Goal: Task Accomplishment & Management: Manage account settings

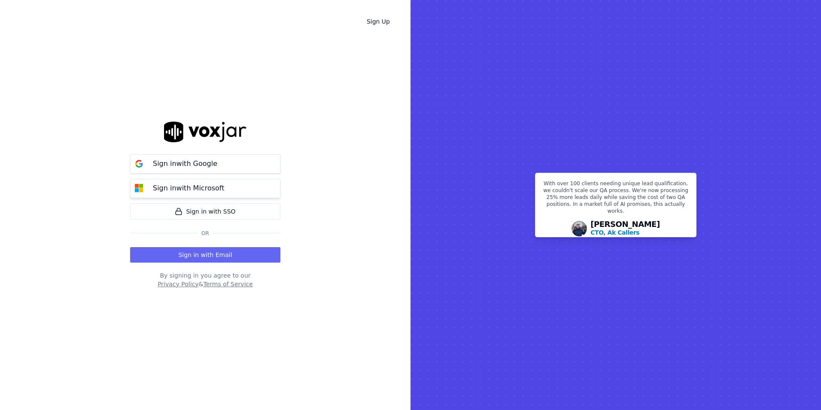
click at [219, 187] on div "Sign in with Microsoft" at bounding box center [189, 188] width 82 height 10
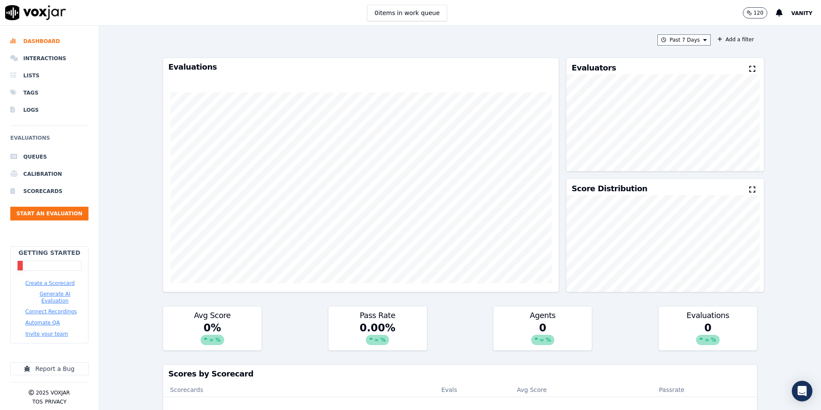
click at [800, 11] on span "Vanity" at bounding box center [801, 13] width 21 height 6
click at [754, 27] on div "Settings" at bounding box center [770, 29] width 92 height 14
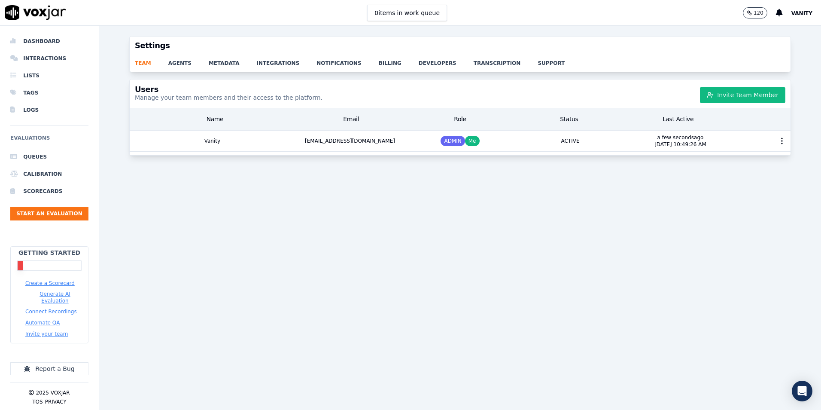
click at [800, 15] on span "Vanity" at bounding box center [801, 13] width 21 height 6
click at [771, 27] on div "Settings" at bounding box center [770, 29] width 92 height 14
click at [807, 14] on span "Vanity" at bounding box center [801, 13] width 21 height 6
click at [753, 76] on div "Log out" at bounding box center [770, 74] width 92 height 14
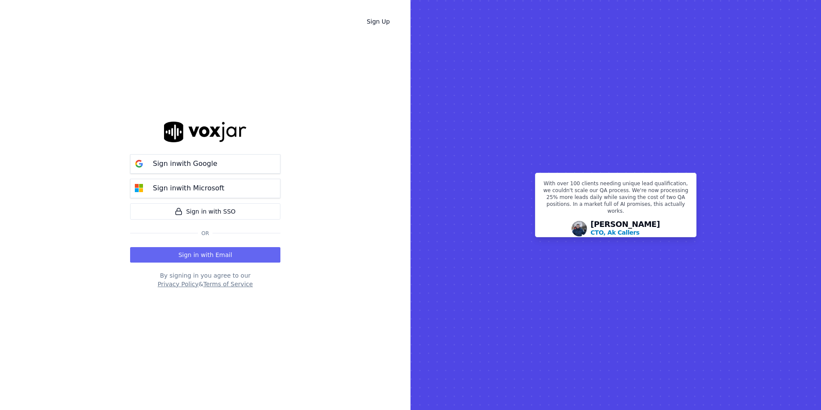
click at [330, 168] on div "Sign Up Sign in with Google Sign in with Microsoft Sign in with SSO Or Sign in …" at bounding box center [205, 205] width 410 height 410
click at [213, 187] on p "Sign in with Microsoft" at bounding box center [188, 188] width 71 height 10
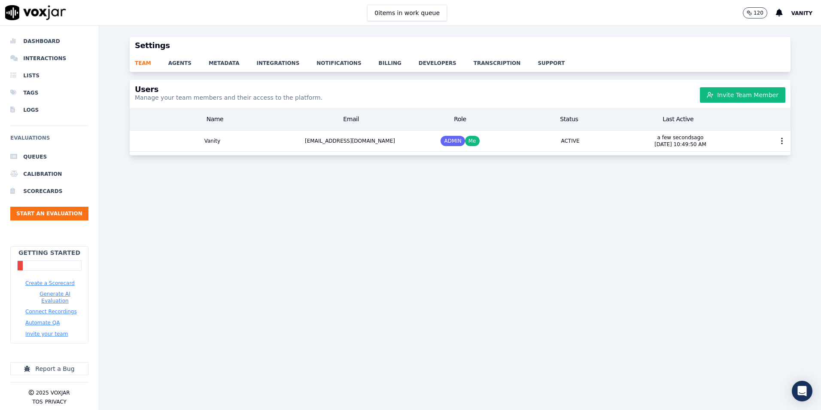
click at [44, 330] on button "Invite your team" at bounding box center [46, 333] width 43 height 7
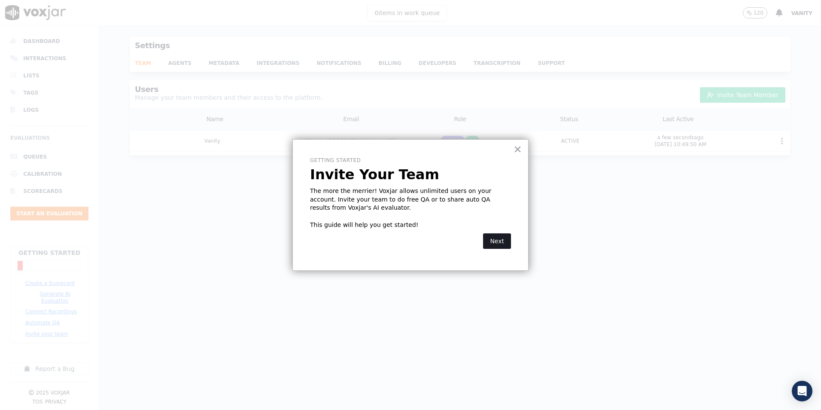
click at [502, 244] on button "Next" at bounding box center [497, 240] width 28 height 15
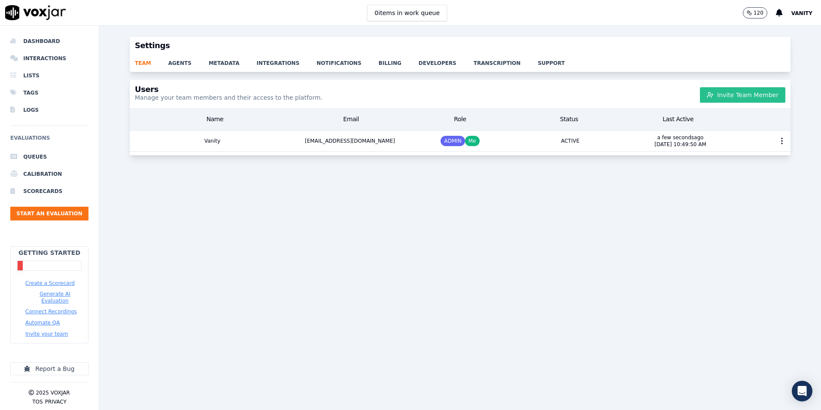
click at [727, 92] on button "Invite Team Member" at bounding box center [742, 94] width 85 height 15
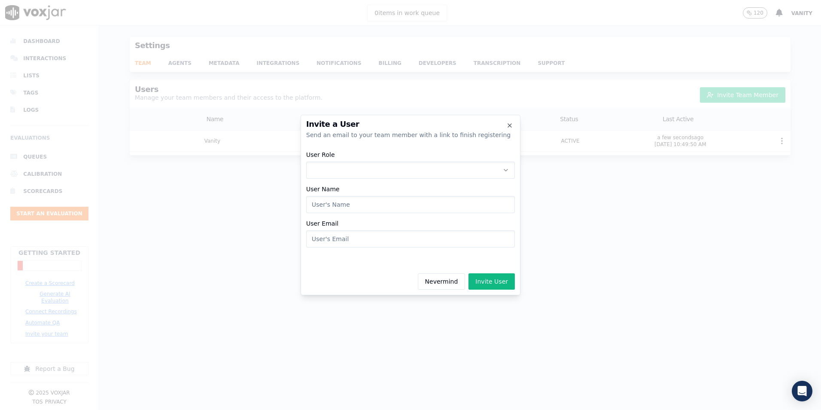
click at [367, 170] on button "User Role" at bounding box center [410, 169] width 209 height 17
click at [351, 193] on div "ADMIN" at bounding box center [411, 193] width 198 height 14
click at [342, 208] on input "User Name" at bounding box center [410, 204] width 209 height 17
type input "[PERSON_NAME]"
click at [347, 241] on input "User Email" at bounding box center [410, 238] width 209 height 17
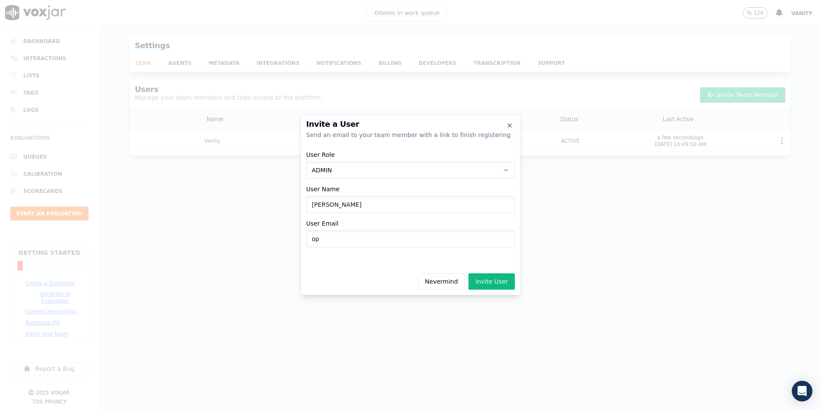
type input "o"
type input "[EMAIL_ADDRESS][DOMAIN_NAME]"
click at [319, 205] on input "[PERSON_NAME]" at bounding box center [410, 204] width 209 height 17
click at [320, 205] on input "[PERSON_NAME]" at bounding box center [410, 204] width 209 height 17
type input "[PERSON_NAME]"
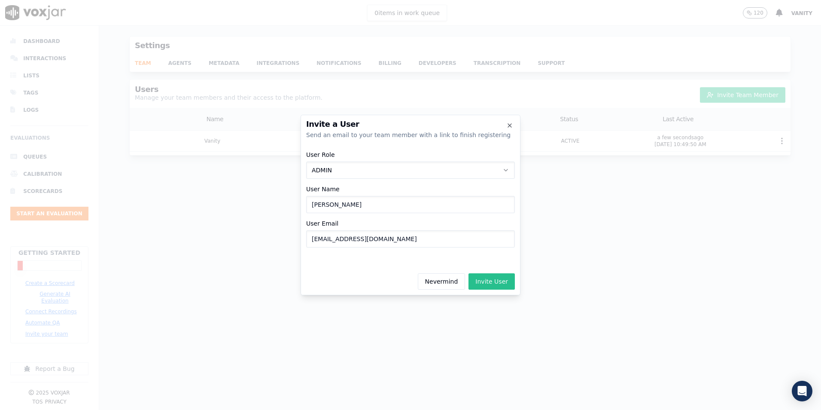
click at [496, 285] on button "Invite User" at bounding box center [491, 281] width 46 height 16
